Goal: Task Accomplishment & Management: Use online tool/utility

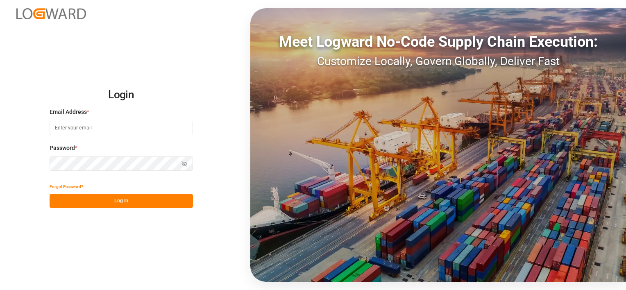
type input "franziska.ciezki@melitta.de"
click at [131, 200] on button "Log In" at bounding box center [121, 201] width 143 height 14
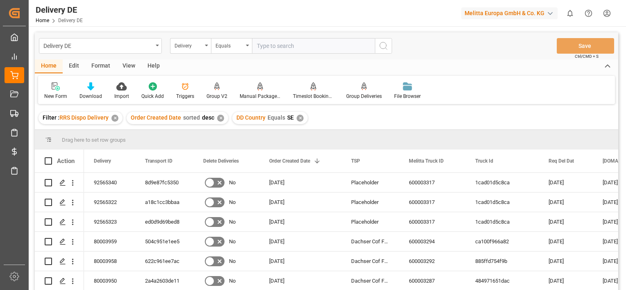
click at [113, 117] on div "✕" at bounding box center [114, 118] width 7 height 7
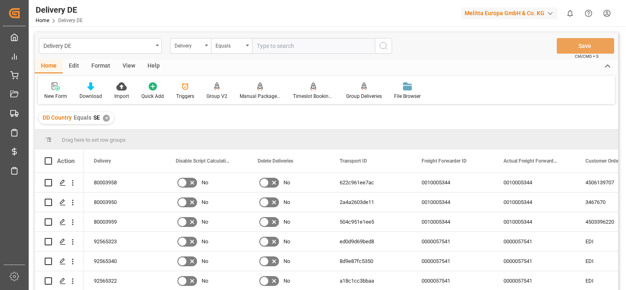
click at [106, 118] on div "✕" at bounding box center [106, 118] width 7 height 7
